Goal: Task Accomplishment & Management: Manage account settings

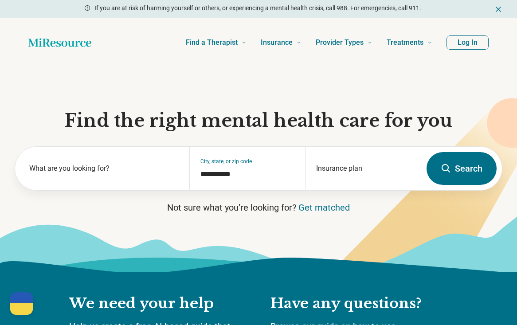
click at [457, 40] on button "Log In" at bounding box center [467, 42] width 42 height 14
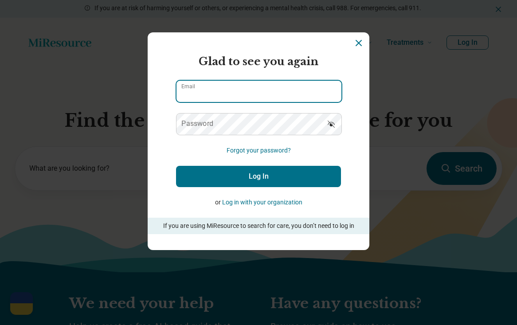
type input "**********"
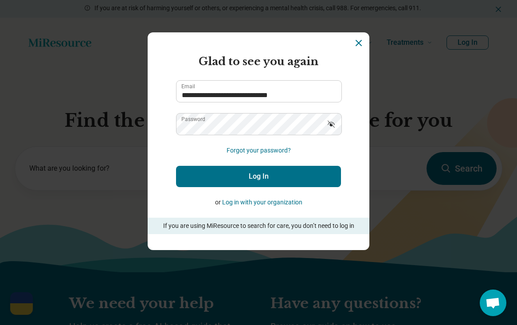
click at [266, 176] on button "Log In" at bounding box center [258, 176] width 165 height 21
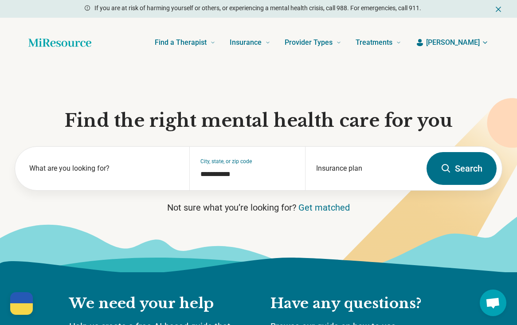
click at [465, 43] on span "[PERSON_NAME]" at bounding box center [453, 42] width 54 height 11
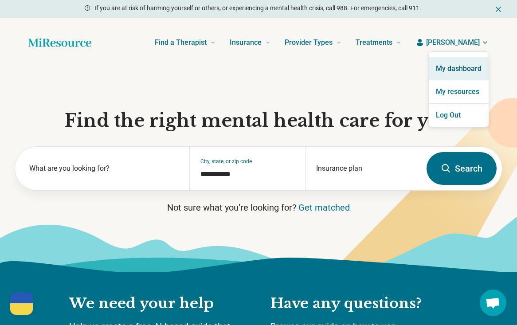
click at [458, 63] on link "My dashboard" at bounding box center [459, 68] width 60 height 23
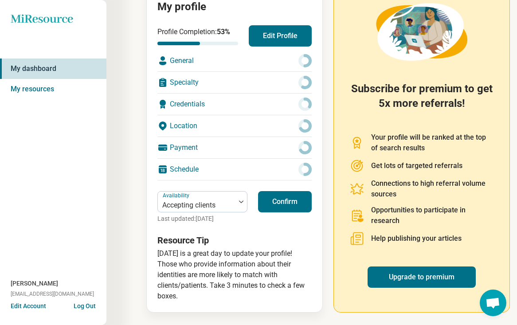
scroll to position [114, 0]
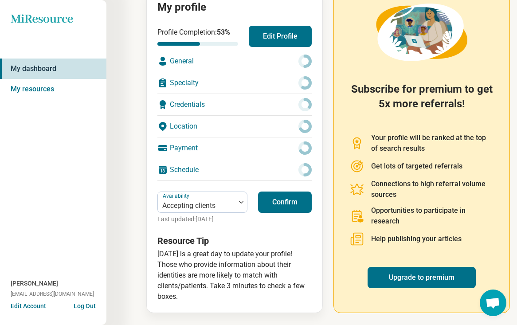
click at [279, 198] on button "Confirm" at bounding box center [285, 202] width 54 height 21
click at [272, 37] on button "Edit Profile" at bounding box center [280, 36] width 63 height 21
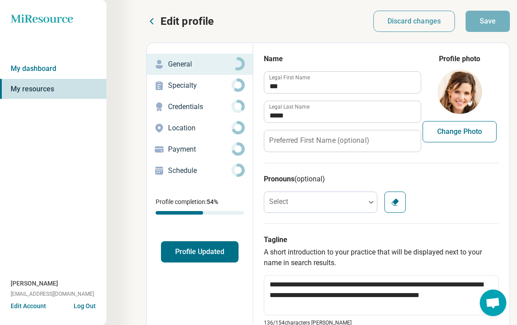
click at [464, 133] on button "Change Photo" at bounding box center [459, 131] width 74 height 21
type input "**********"
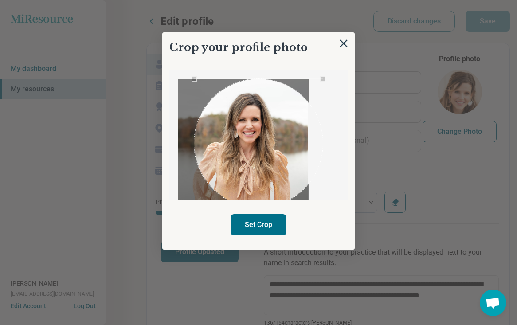
click at [281, 226] on button "Set Crop" at bounding box center [259, 224] width 56 height 21
type textarea "*"
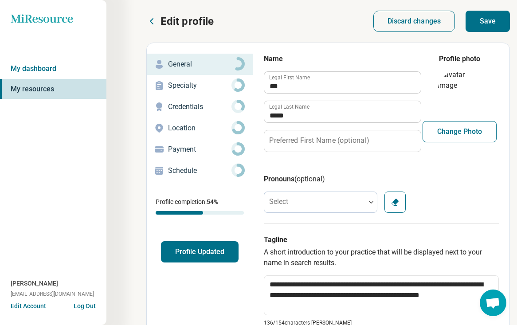
click at [468, 136] on button "Change Photo" at bounding box center [459, 131] width 74 height 21
type input "**********"
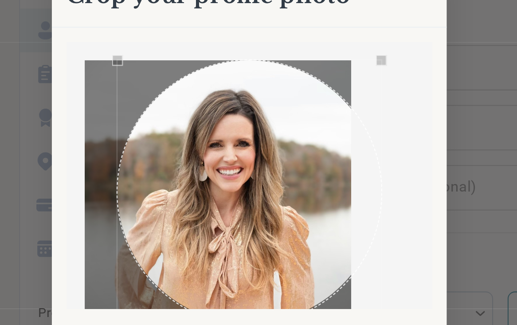
scroll to position [4, 23]
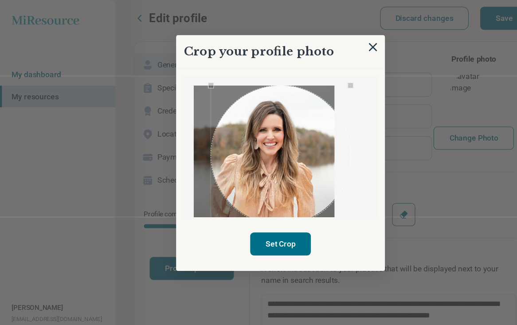
click at [262, 220] on button "Set Crop" at bounding box center [259, 224] width 56 height 21
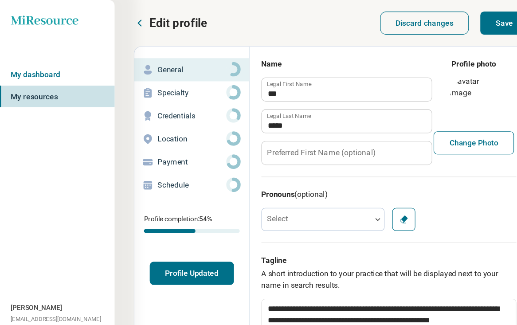
scroll to position [0, 22]
click at [454, 23] on button "Save" at bounding box center [465, 21] width 44 height 21
click at [171, 88] on p "Specialty" at bounding box center [177, 85] width 63 height 11
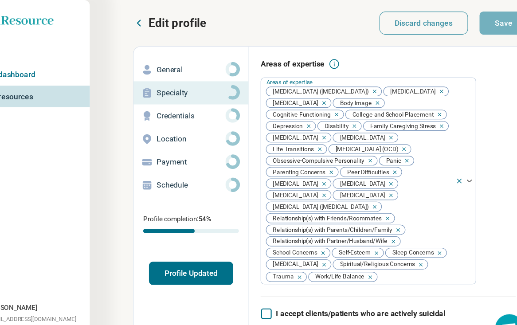
click at [169, 104] on p "Credentials" at bounding box center [199, 107] width 63 height 11
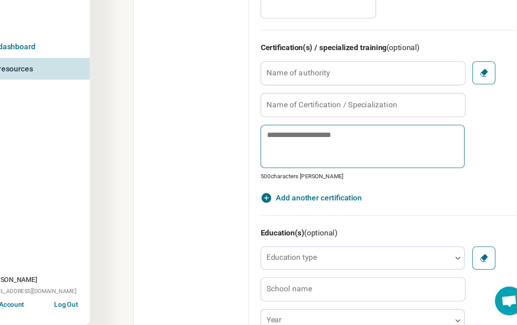
scroll to position [417, 0]
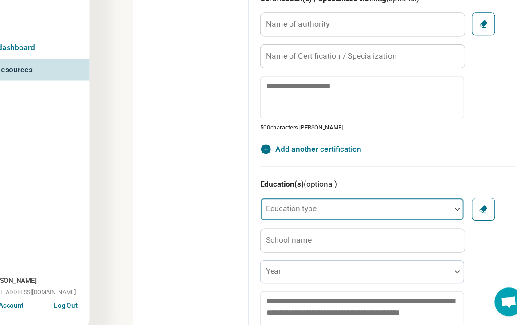
click at [370, 215] on div at bounding box center [352, 221] width 168 height 12
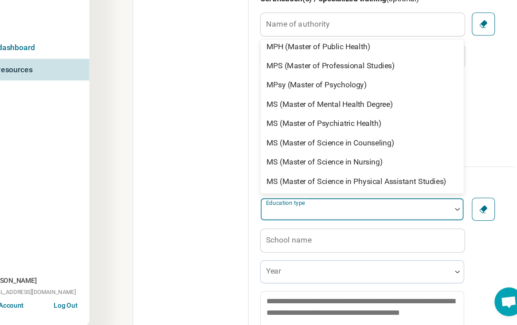
scroll to position [433, 0]
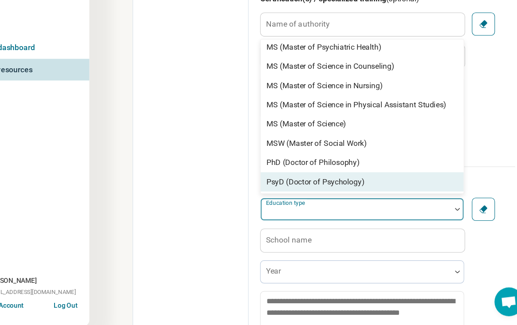
click at [343, 184] on div "PsyD (Doctor of Psychology)" at bounding box center [357, 193] width 187 height 18
type textarea "*"
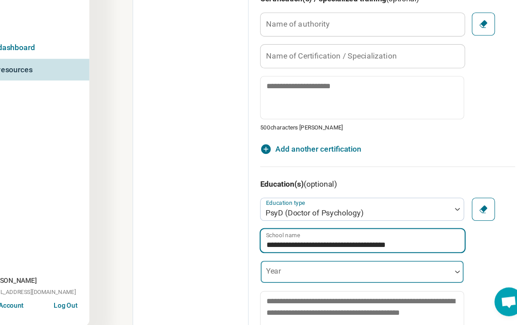
type input "**********"
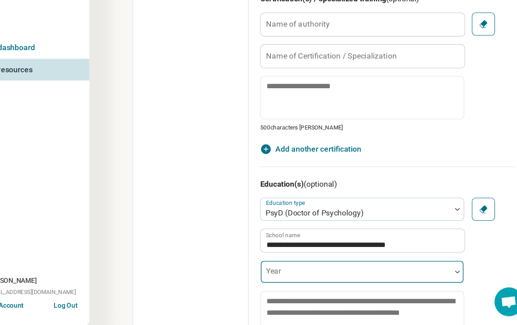
click at [352, 266] on div at bounding box center [352, 276] width 176 height 20
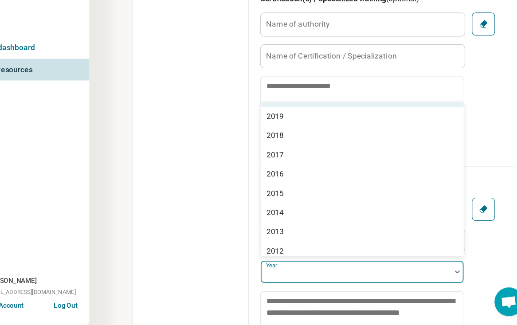
scroll to position [106, 0]
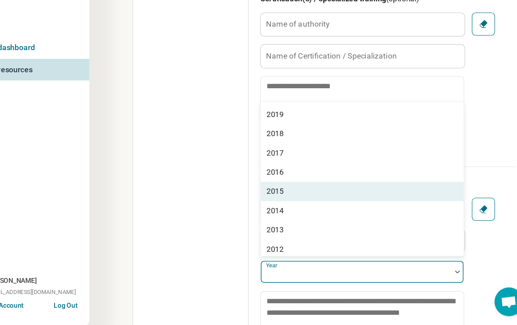
click at [321, 192] on div "2015" at bounding box center [357, 201] width 187 height 18
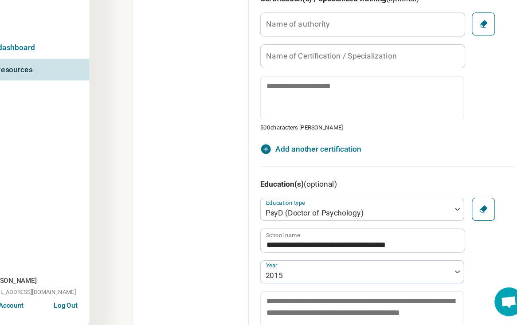
click at [253, 245] on div "**********" at bounding box center [381, 135] width 256 height 1019
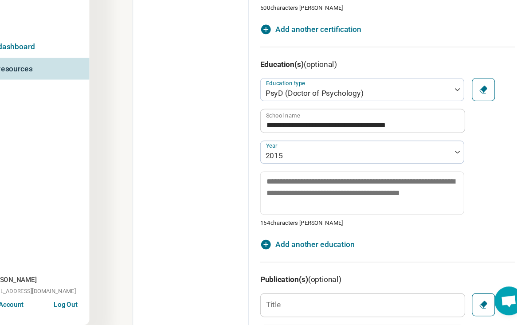
scroll to position [543, 0]
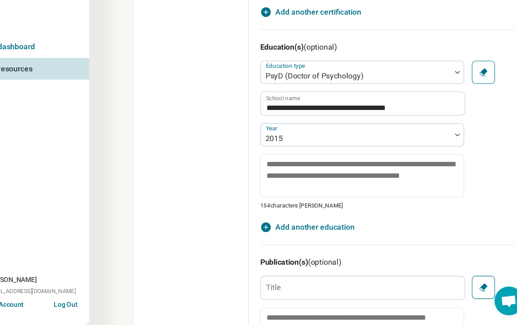
click at [264, 230] on icon "button" at bounding box center [269, 235] width 11 height 11
type textarea "*"
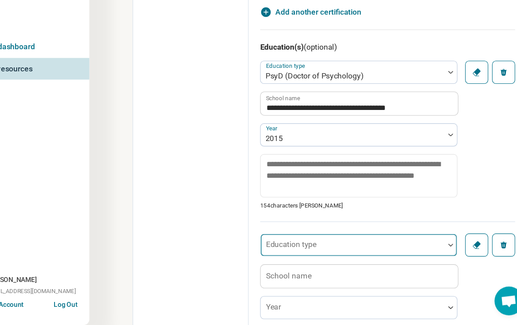
click at [264, 241] on div "Education type" at bounding box center [355, 251] width 182 height 21
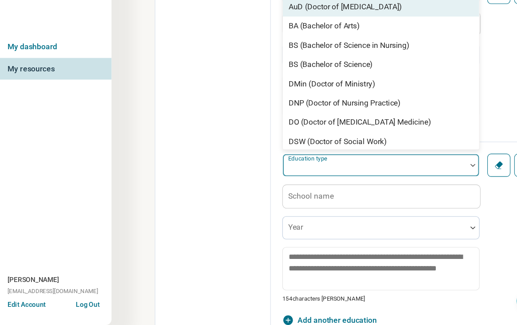
scroll to position [637, 0]
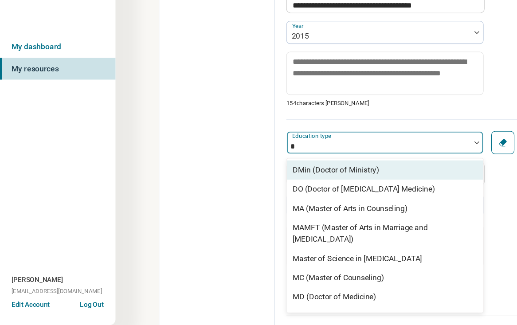
type input "**"
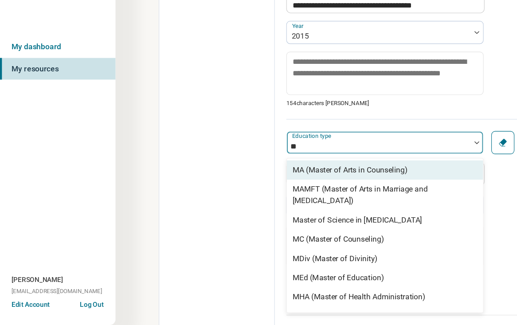
click at [328, 177] on div "MA (Master of Arts in Counseling)" at bounding box center [323, 182] width 106 height 11
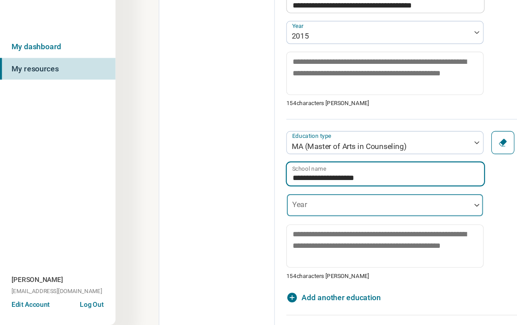
type input "**********"
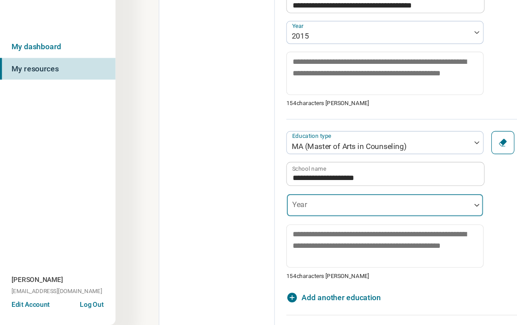
click at [386, 205] on div at bounding box center [348, 215] width 169 height 20
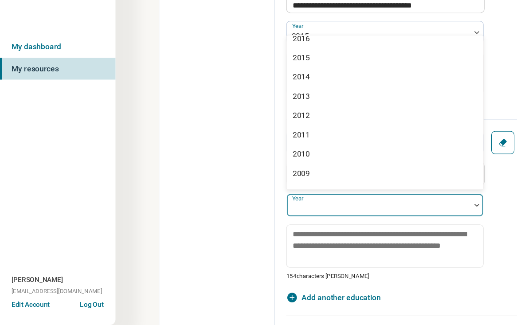
scroll to position [169, 0]
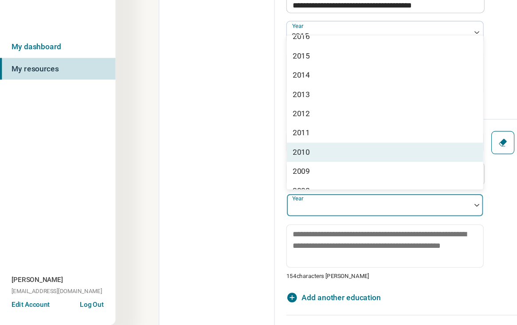
click at [330, 157] on div "2010" at bounding box center [354, 166] width 181 height 18
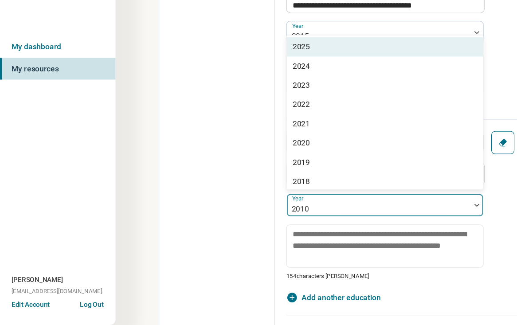
click at [348, 212] on div at bounding box center [349, 218] width 162 height 12
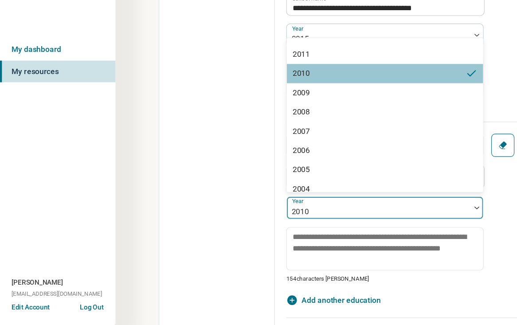
scroll to position [242, 0]
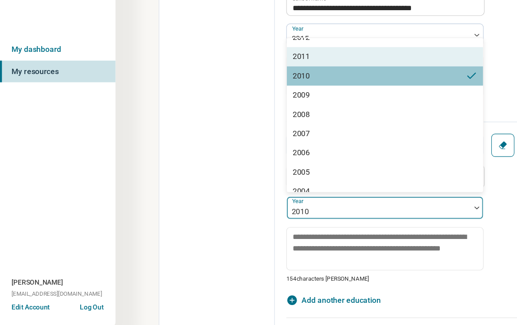
click at [309, 66] on div "2011" at bounding box center [354, 75] width 181 height 18
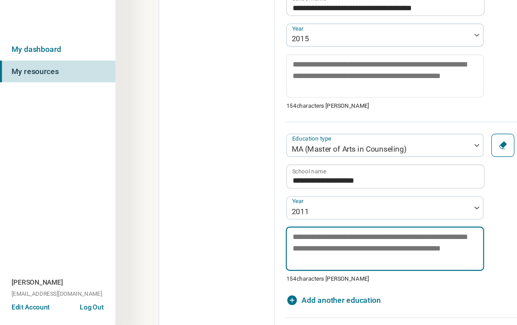
click at [379, 243] on textarea at bounding box center [354, 252] width 183 height 41
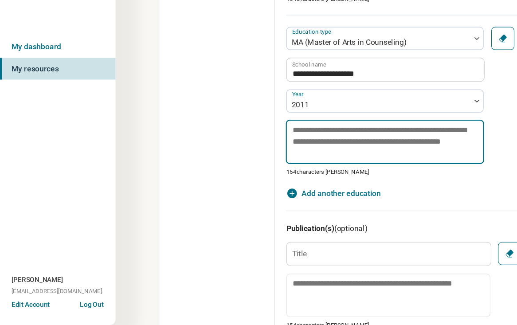
scroll to position [738, 0]
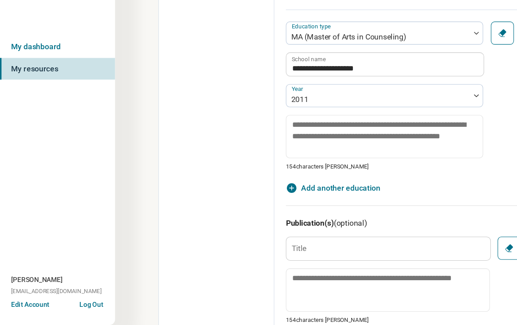
click at [296, 193] on span "Add another education" at bounding box center [314, 198] width 73 height 11
type textarea "*"
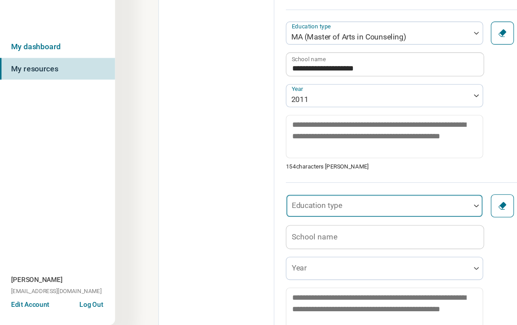
click at [291, 204] on fieldset "Education type School name Year 154 characters [PERSON_NAME]" at bounding box center [355, 272] width 182 height 137
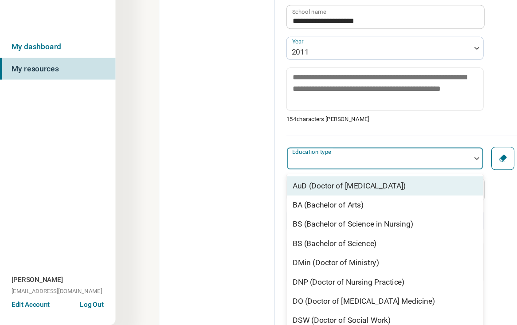
scroll to position [797, 0]
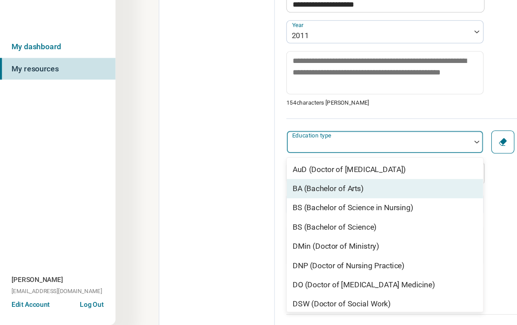
click at [298, 194] on div "BA (Bachelor of Arts)" at bounding box center [303, 199] width 66 height 11
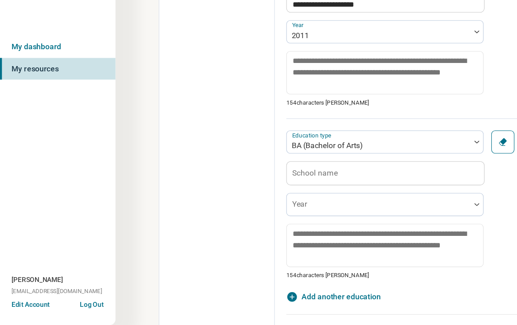
click at [291, 181] on label "School name" at bounding box center [290, 184] width 42 height 7
click at [291, 175] on input "School name" at bounding box center [355, 185] width 182 height 21
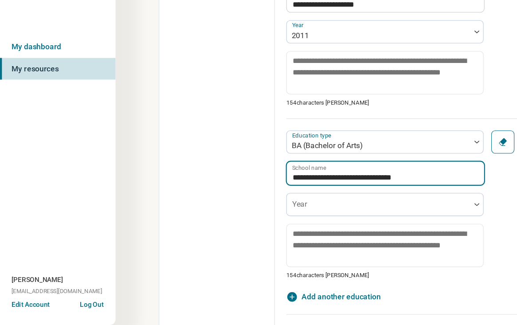
type input "**********"
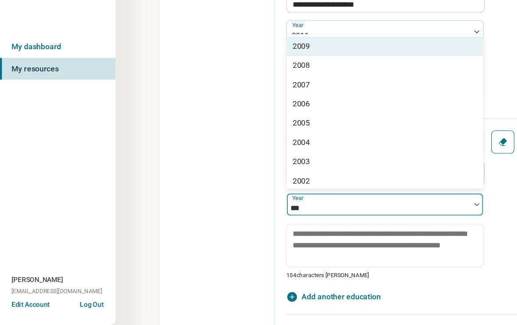
type input "****"
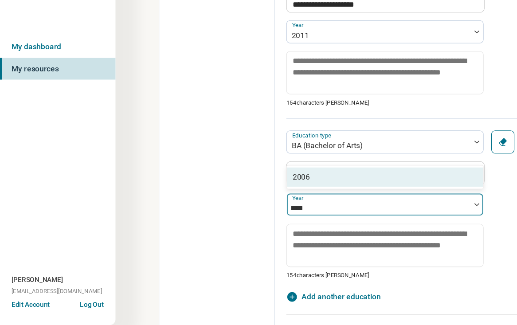
click at [308, 180] on div "2006" at bounding box center [354, 189] width 181 height 18
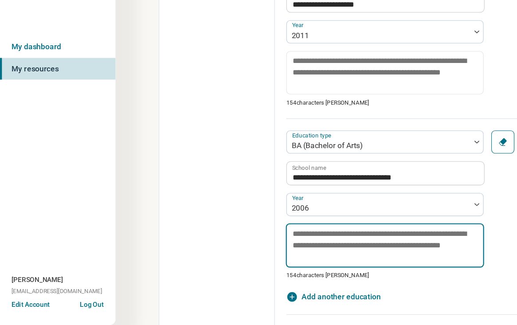
click at [436, 248] on textarea at bounding box center [354, 251] width 183 height 41
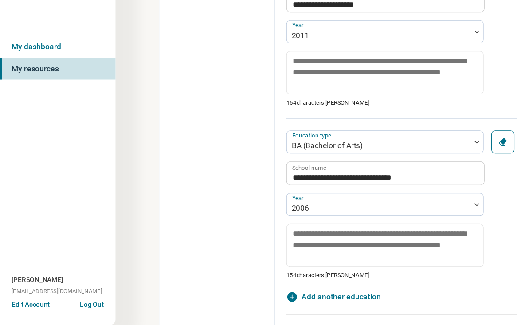
click at [453, 241] on div "**********" at bounding box center [381, 209] width 235 height 149
click at [427, 211] on div at bounding box center [349, 217] width 162 height 12
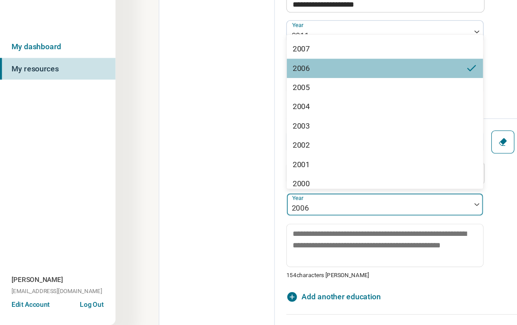
scroll to position [292, 0]
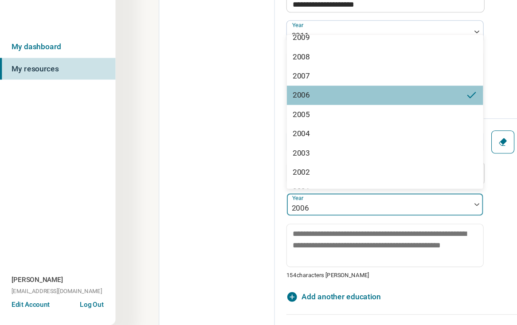
click at [351, 105] on div "2006" at bounding box center [354, 114] width 181 height 18
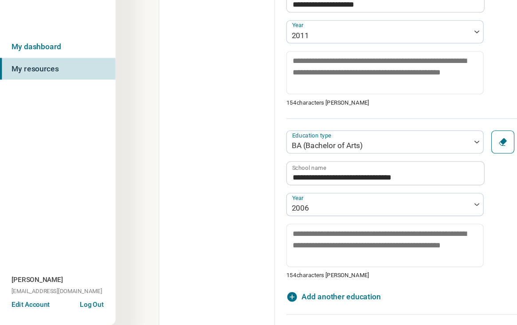
click at [468, 203] on div "**********" at bounding box center [381, 209] width 235 height 149
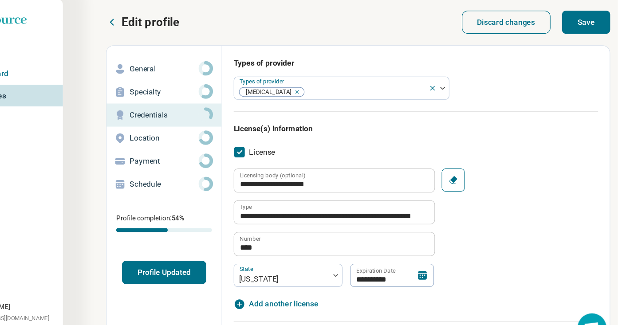
scroll to position [0, 0]
click at [516, 16] on button "Save" at bounding box center [588, 21] width 44 height 21
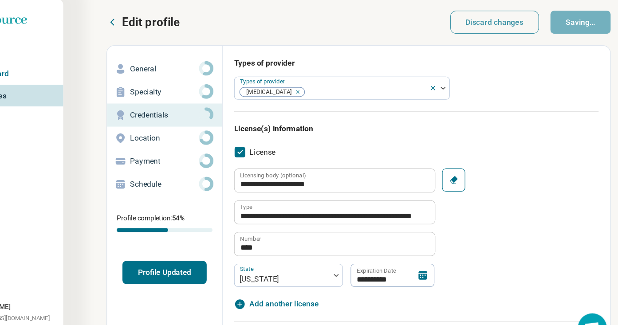
type textarea "*"
click at [168, 126] on p "Location" at bounding box center [199, 128] width 63 height 11
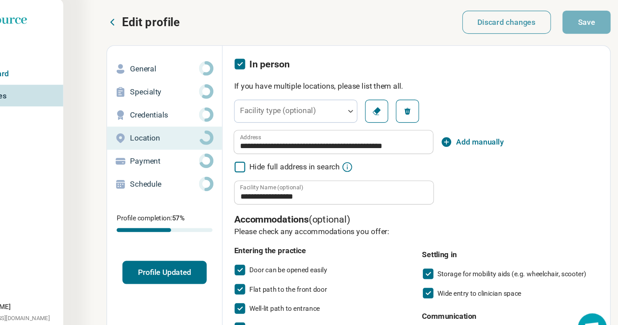
click at [455, 132] on icon "button" at bounding box center [459, 131] width 9 height 9
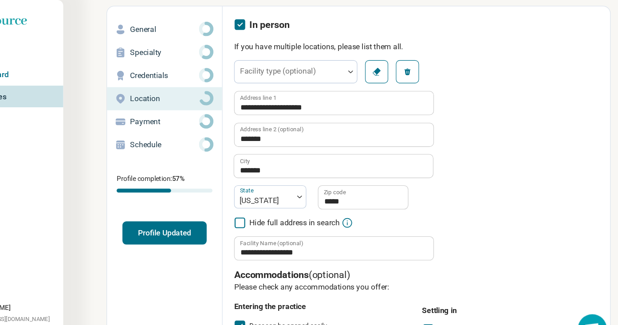
scroll to position [36, 0]
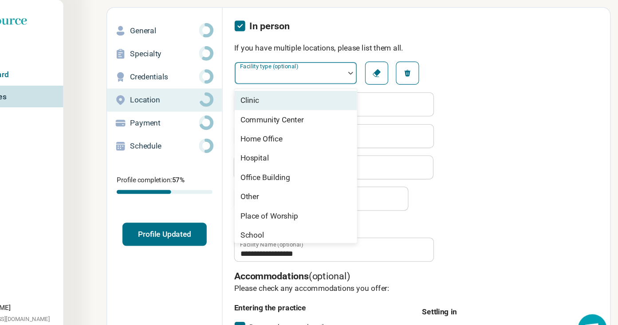
click at [365, 65] on div at bounding box center [371, 67] width 12 height 20
click at [305, 93] on div "Clinic" at bounding box center [320, 93] width 113 height 18
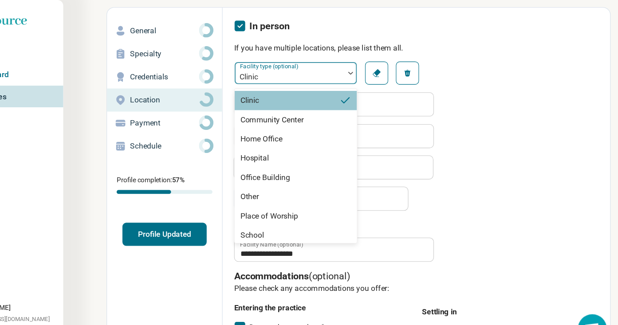
click at [315, 72] on div "Clinic" at bounding box center [314, 68] width 101 height 20
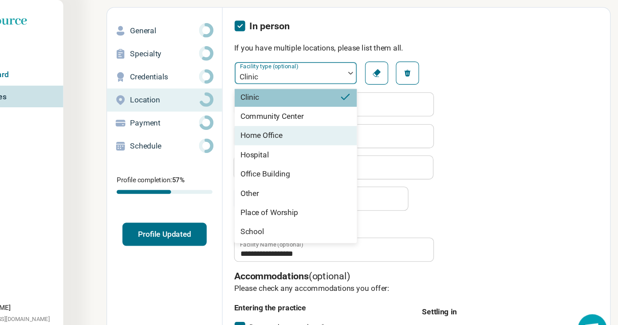
scroll to position [3, 0]
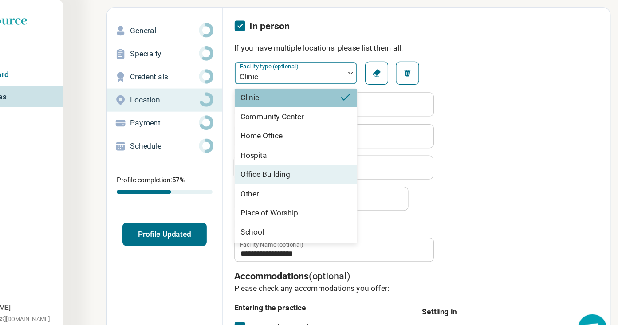
click at [295, 168] on div "Office Building" at bounding box center [320, 161] width 113 height 18
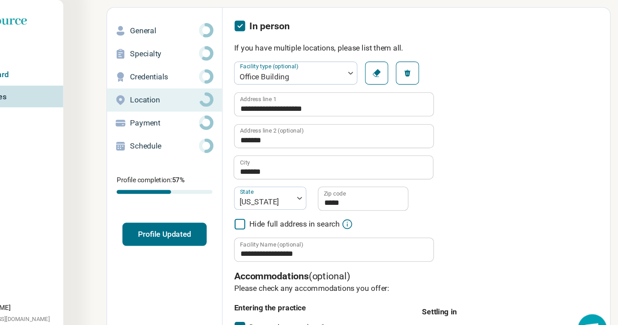
click at [426, 101] on div "**********" at bounding box center [432, 149] width 336 height 184
click at [384, 73] on button "Clear" at bounding box center [394, 67] width 21 height 21
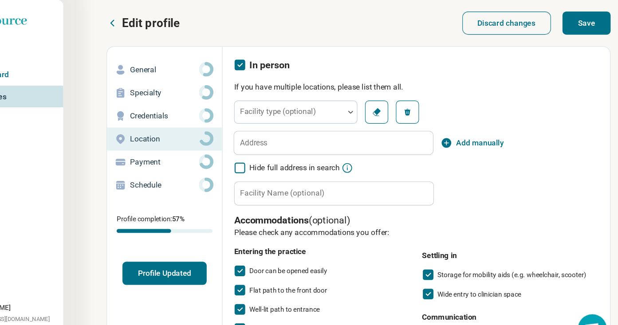
scroll to position [0, 0]
click at [490, 23] on button "Discard changes" at bounding box center [515, 21] width 82 height 21
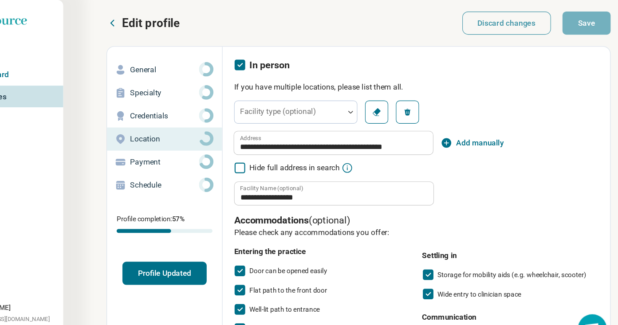
click at [455, 133] on icon "button" at bounding box center [459, 131] width 9 height 9
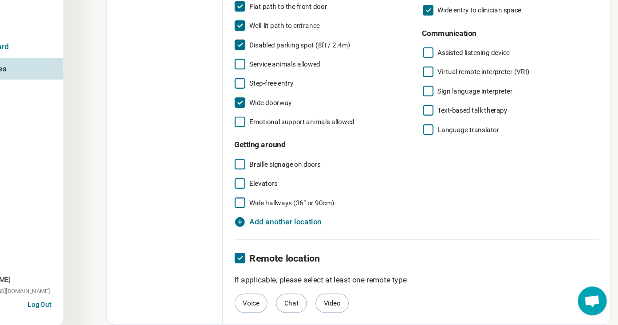
scroll to position [1089, 0]
click at [281, 225] on span "Add another location" at bounding box center [311, 230] width 66 height 11
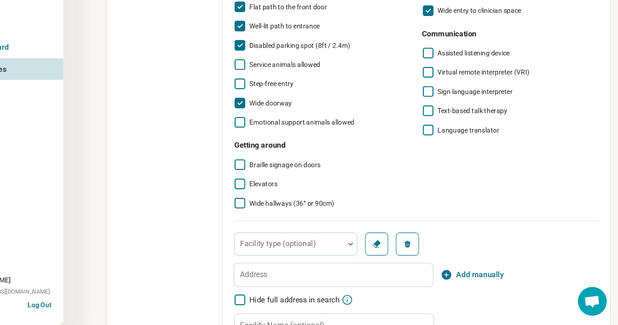
scroll to position [6, 0]
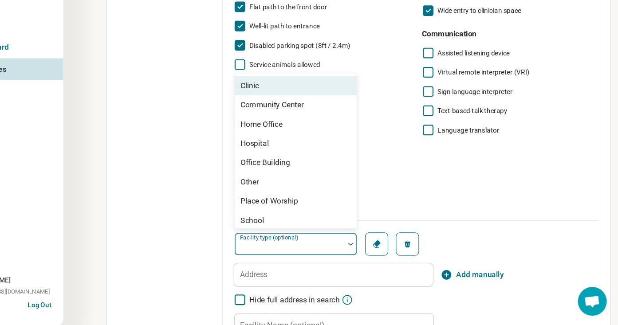
click at [270, 239] on div "Facility type (optional)" at bounding box center [320, 249] width 113 height 21
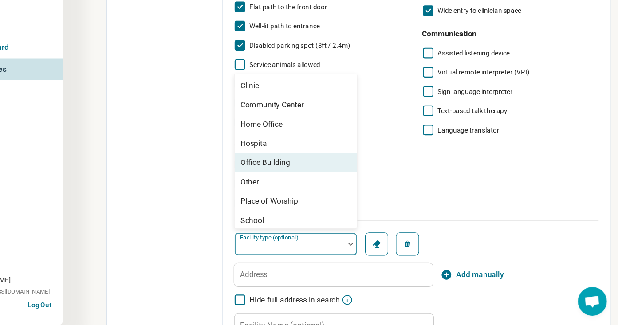
click at [264, 166] on div "Office Building" at bounding box center [320, 175] width 113 height 18
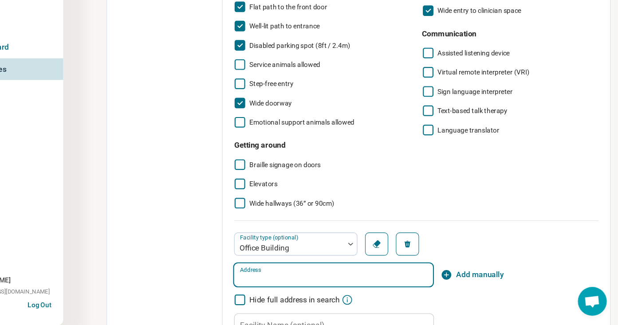
type input "*"
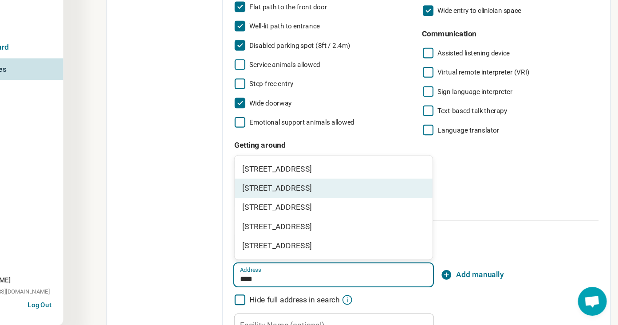
click at [300, 193] on span "[STREET_ADDRESS]" at bounding box center [357, 198] width 172 height 11
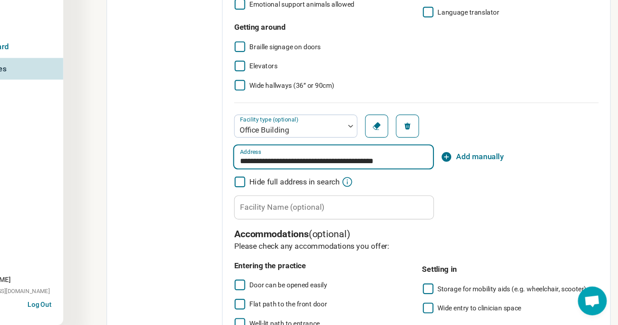
scroll to position [1199, 0]
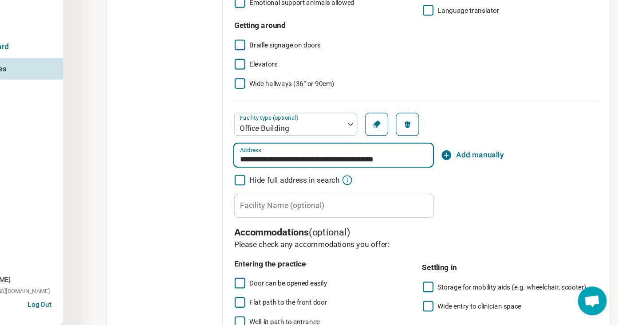
click at [325, 158] on input "**********" at bounding box center [355, 168] width 183 height 21
type input "**********"
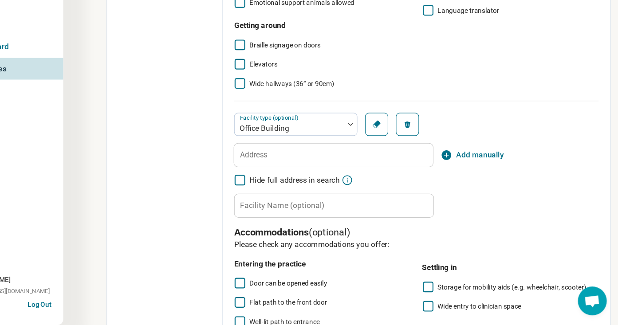
click at [446, 166] on div "Facility type (optional) Office Building Clear Remove Address Add manually Hide…" at bounding box center [432, 177] width 336 height 97
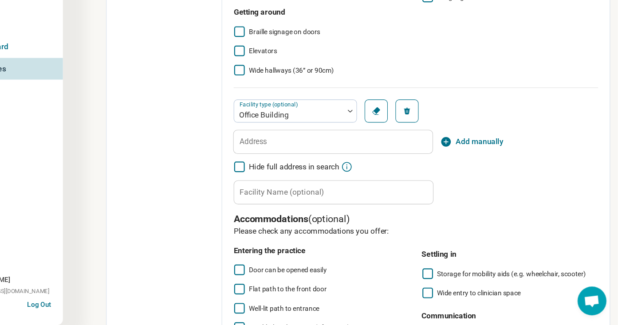
scroll to position [1213, 0]
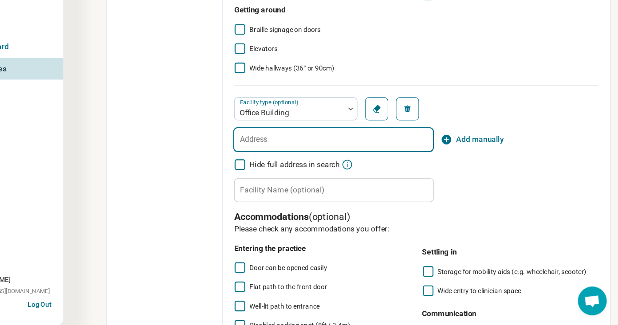
click at [375, 144] on input "Address" at bounding box center [355, 154] width 183 height 21
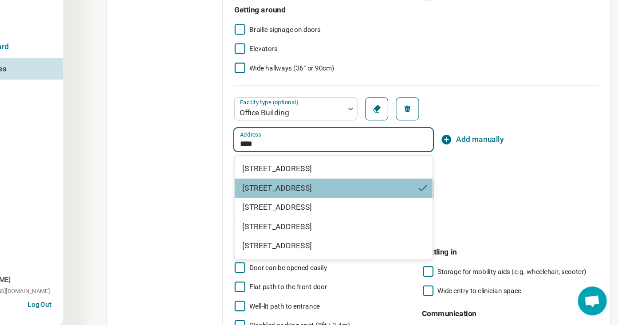
click at [331, 194] on span "[STREET_ADDRESS]" at bounding box center [351, 199] width 161 height 11
type input "**********"
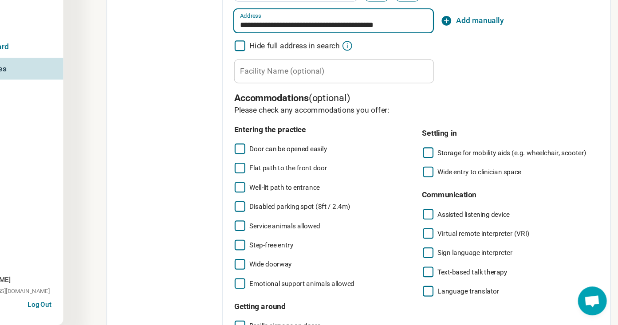
scroll to position [1325, 0]
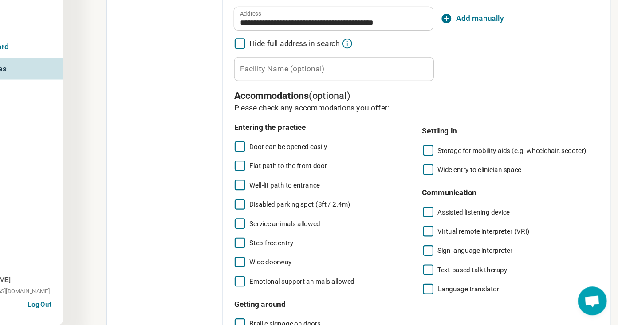
click at [264, 155] on label "Door can be opened easily" at bounding box center [345, 160] width 163 height 11
click at [264, 173] on icon at bounding box center [269, 178] width 10 height 10
click at [264, 191] on icon at bounding box center [269, 196] width 10 height 10
click at [264, 209] on icon at bounding box center [269, 214] width 10 height 10
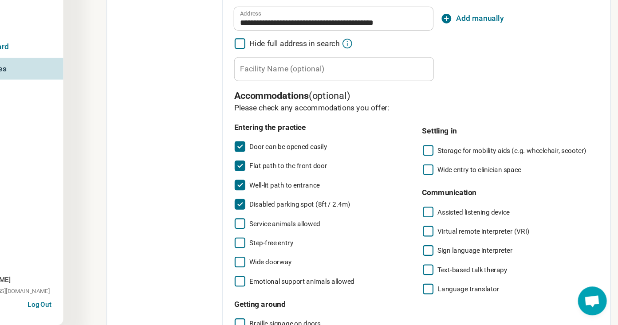
click at [264, 227] on icon at bounding box center [269, 232] width 10 height 10
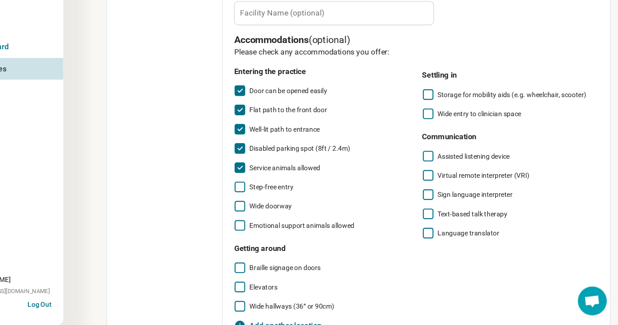
scroll to position [1392, 0]
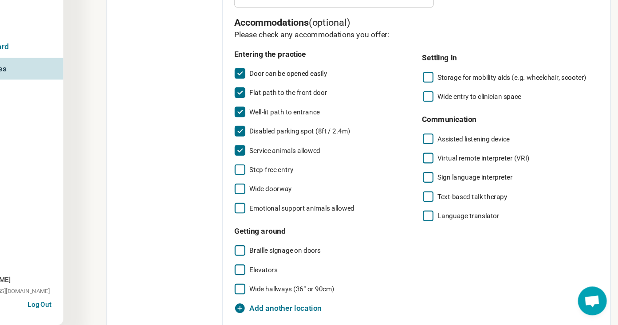
click at [264, 195] on icon at bounding box center [269, 200] width 10 height 10
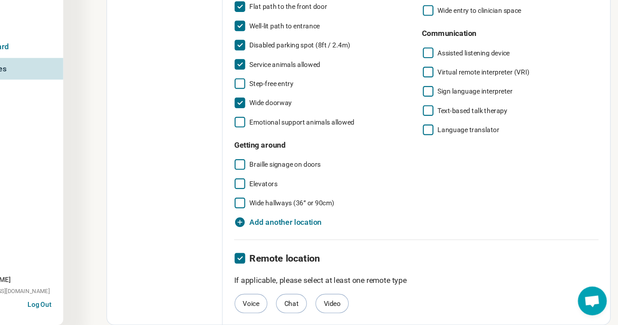
scroll to position [1471, 0]
click at [264, 207] on icon at bounding box center [269, 212] width 10 height 10
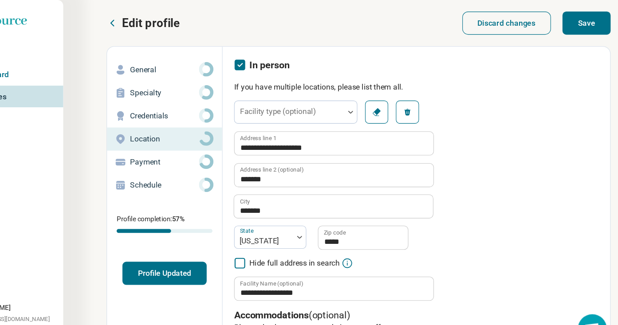
scroll to position [0, 0]
click at [516, 26] on button "Save" at bounding box center [588, 21] width 44 height 21
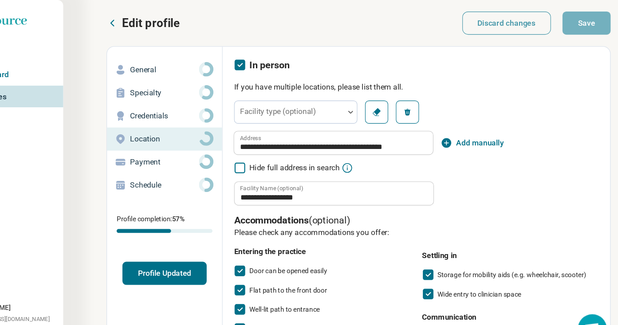
click at [154, 156] on div "Payment" at bounding box center [200, 149] width 92 height 14
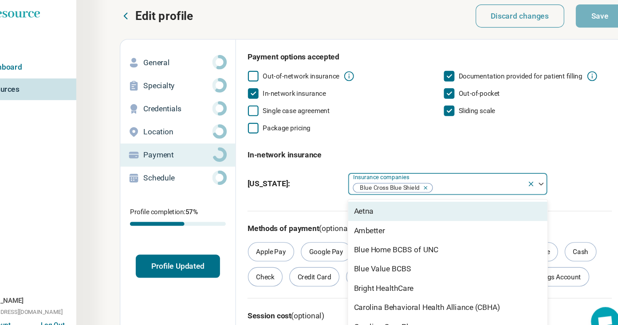
click at [516, 175] on div at bounding box center [530, 176] width 19 height 20
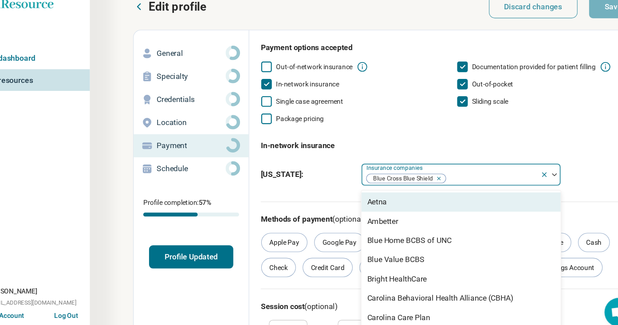
scroll to position [11, 0]
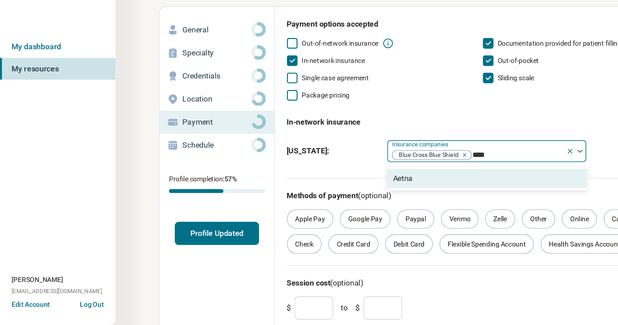
type input "*****"
click at [399, 181] on div "Aetna" at bounding box center [448, 190] width 184 height 18
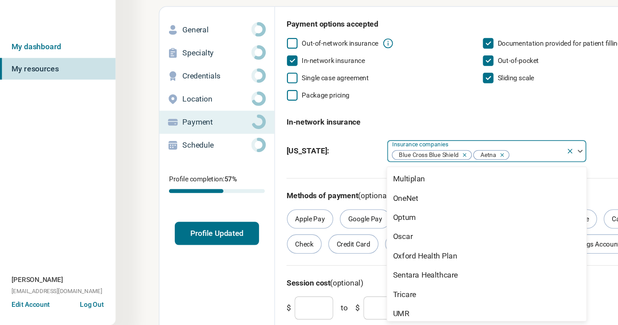
scroll to position [606, 0]
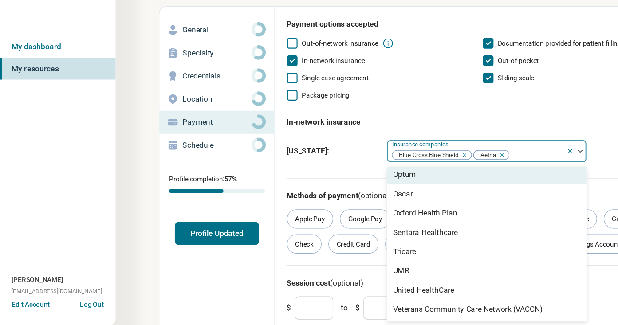
click at [460, 94] on div "Payment options accepted Out-of-network insurance Documentation provided for pa…" at bounding box center [432, 116] width 336 height 147
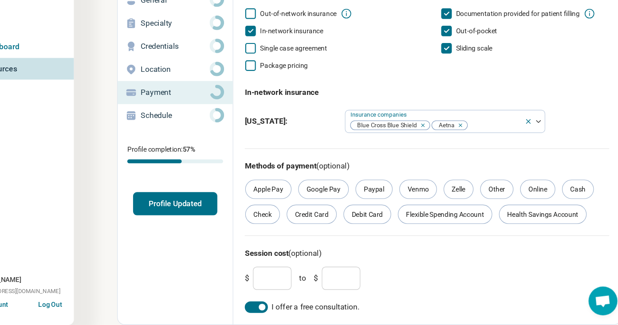
scroll to position [39, 0]
click at [170, 127] on p "Schedule" at bounding box center [199, 132] width 63 height 11
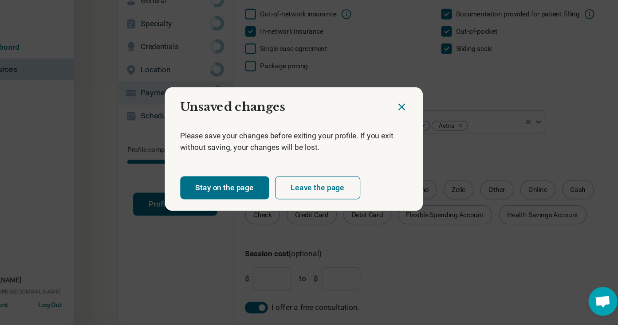
click at [237, 188] on button "Stay on the page" at bounding box center [245, 198] width 82 height 21
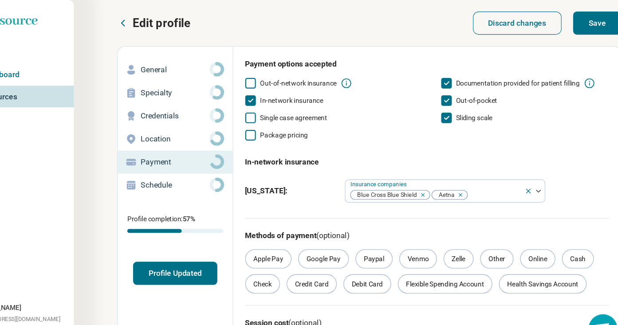
scroll to position [0, 0]
click at [516, 25] on button "Save" at bounding box center [588, 21] width 44 height 21
click at [168, 171] on p "Schedule" at bounding box center [199, 170] width 63 height 11
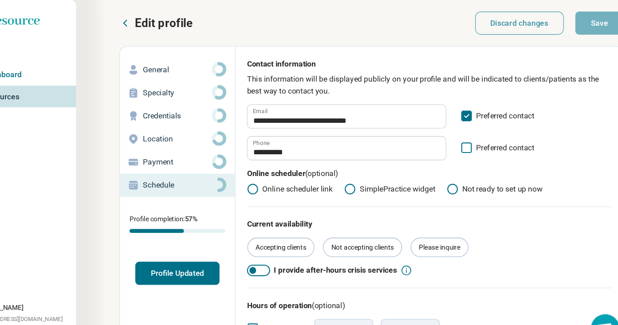
click at [172, 253] on button "Profile Updated" at bounding box center [200, 251] width 78 height 21
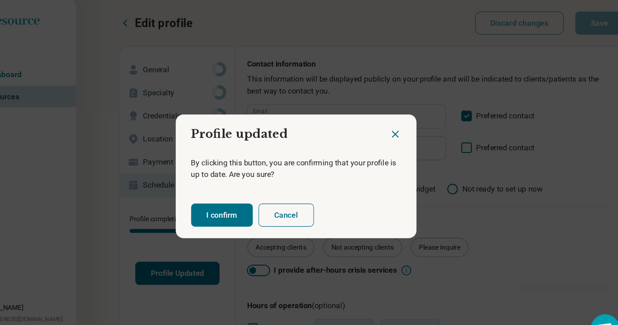
click at [212, 200] on button "I confirm" at bounding box center [240, 198] width 57 height 21
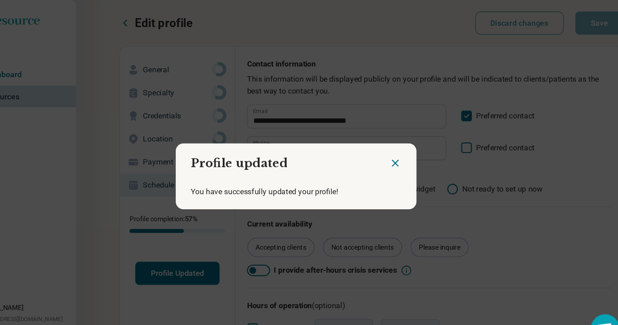
click at [395, 149] on icon "Close dialog" at bounding box center [400, 150] width 11 height 11
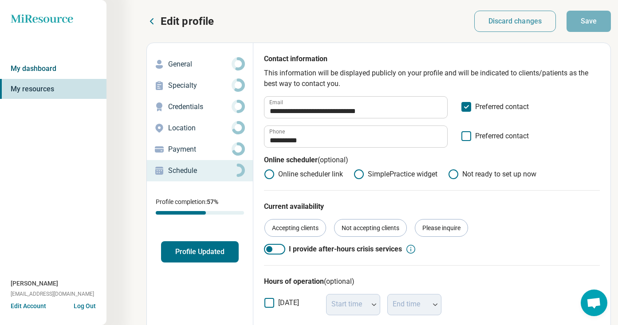
click at [71, 63] on link "My dashboard" at bounding box center [53, 69] width 106 height 20
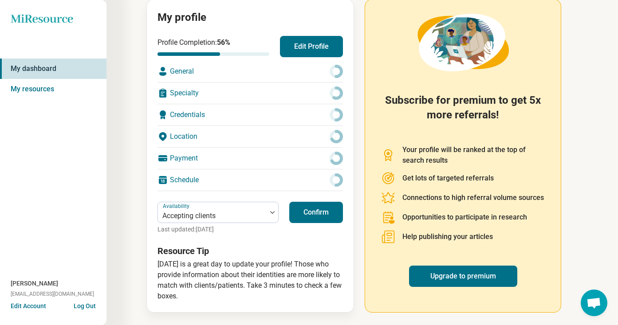
scroll to position [104, 0]
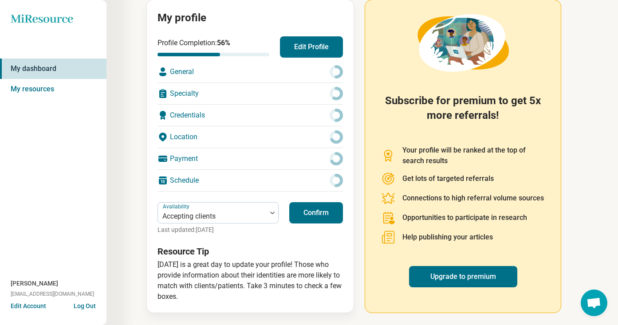
click at [32, 306] on button "Edit Account" at bounding box center [28, 305] width 35 height 9
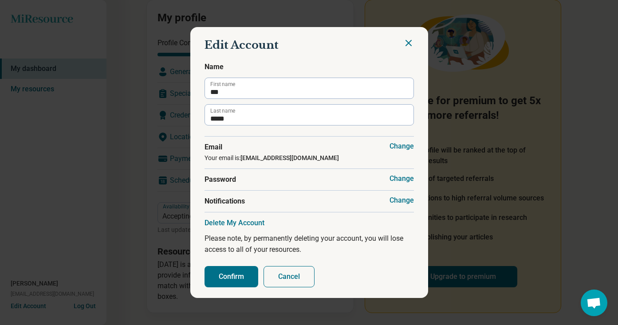
click at [285, 277] on button "Cancel" at bounding box center [288, 276] width 51 height 21
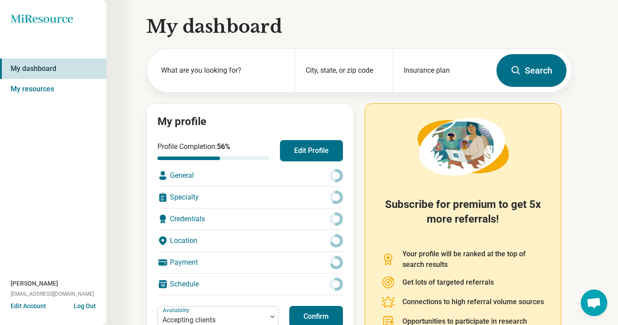
scroll to position [0, 0]
click at [36, 90] on link "My resources" at bounding box center [53, 89] width 106 height 20
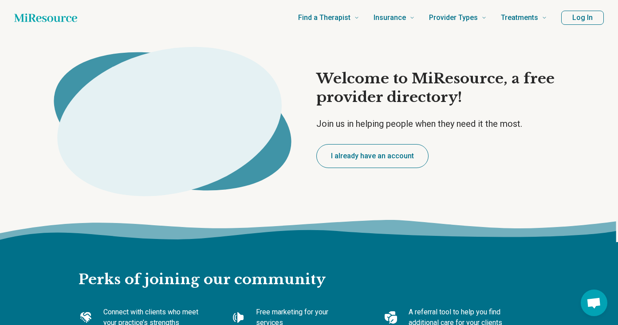
click at [583, 17] on button "Log In" at bounding box center [582, 18] width 43 height 14
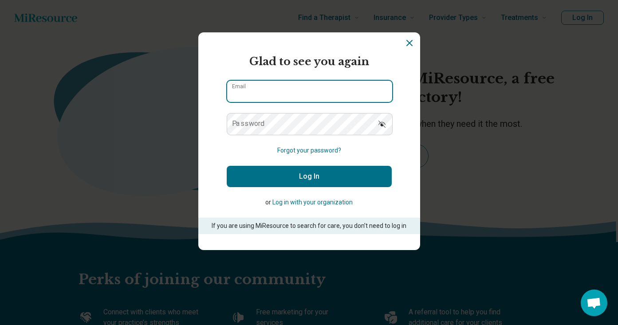
type input "**********"
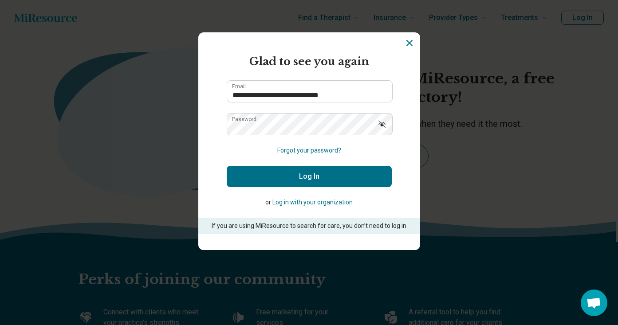
click at [340, 173] on button "Log In" at bounding box center [309, 176] width 165 height 21
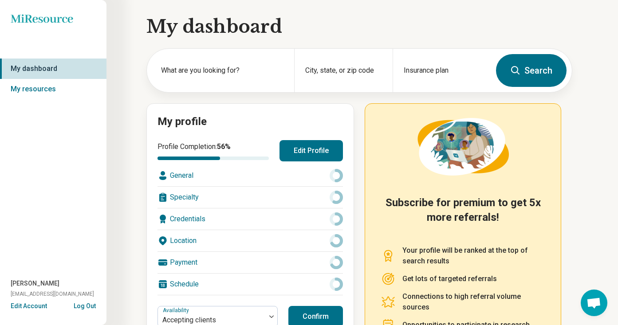
click at [184, 196] on div "Specialty" at bounding box center [249, 197] width 185 height 21
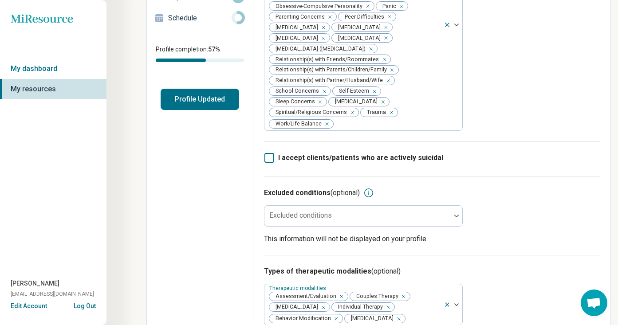
scroll to position [153, 0]
click at [407, 118] on div at bounding box center [387, 124] width 106 height 12
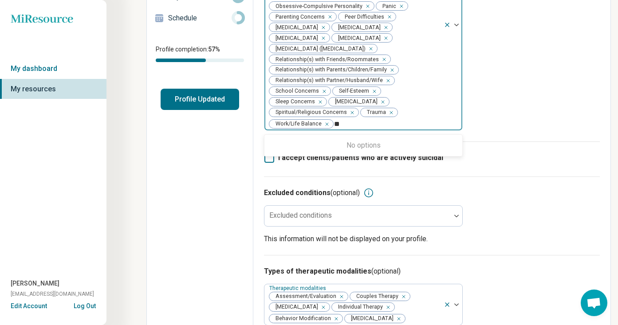
type input "*"
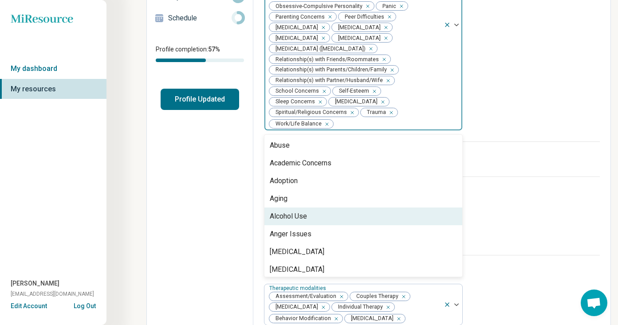
click at [203, 205] on div "Edit profile General Specialty Credentials Location Payment Schedule Profile co…" at bounding box center [200, 319] width 106 height 857
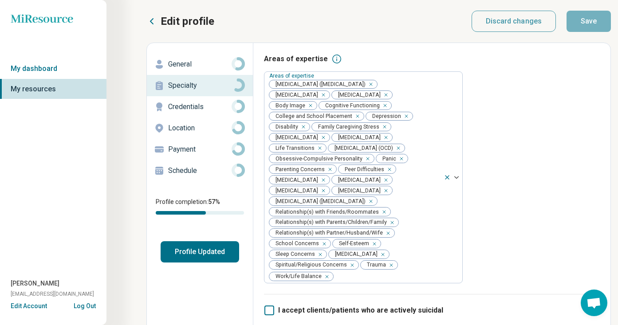
scroll to position [0, 0]
click at [152, 21] on icon at bounding box center [151, 21] width 11 height 11
